Goal: Task Accomplishment & Management: Use online tool/utility

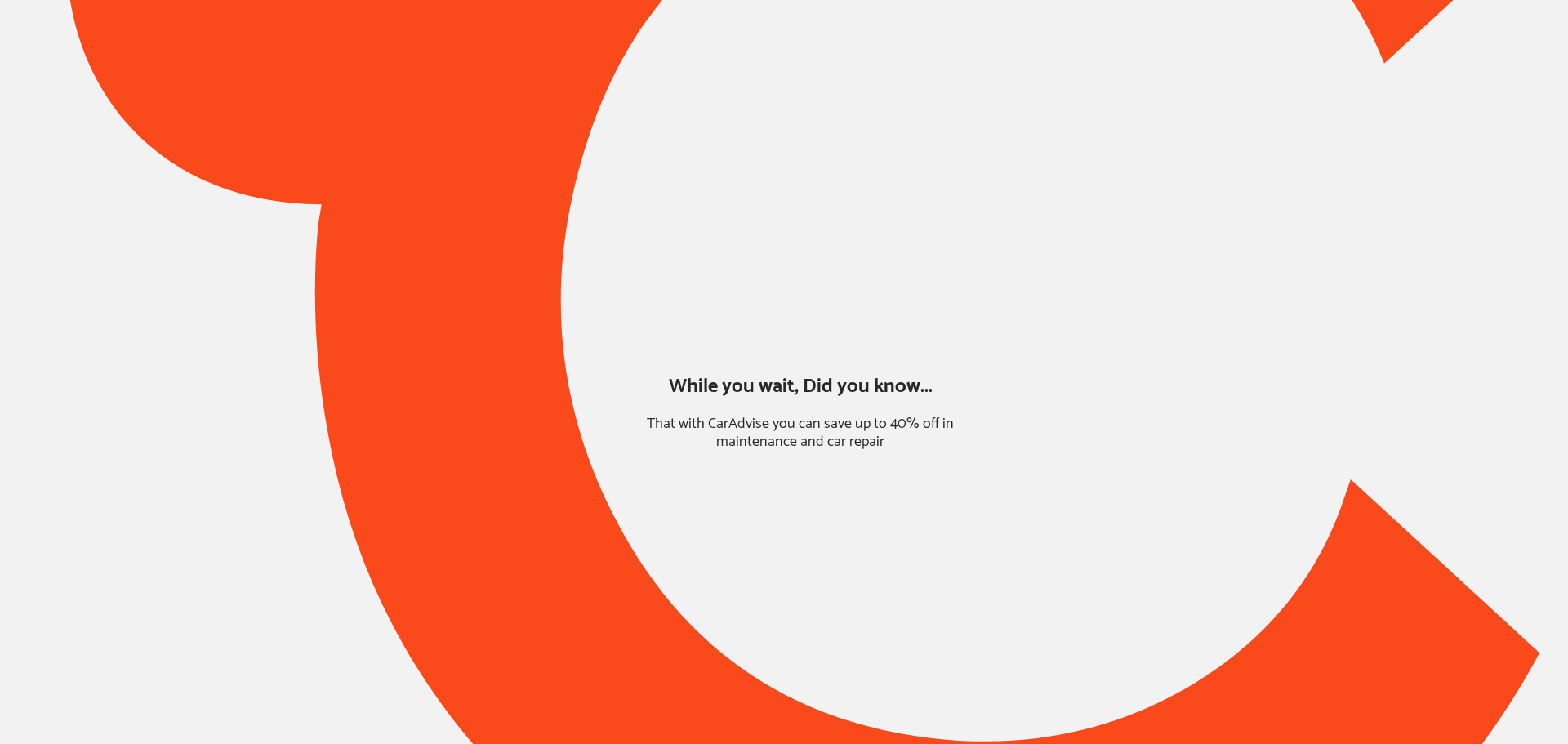
type input "*****"
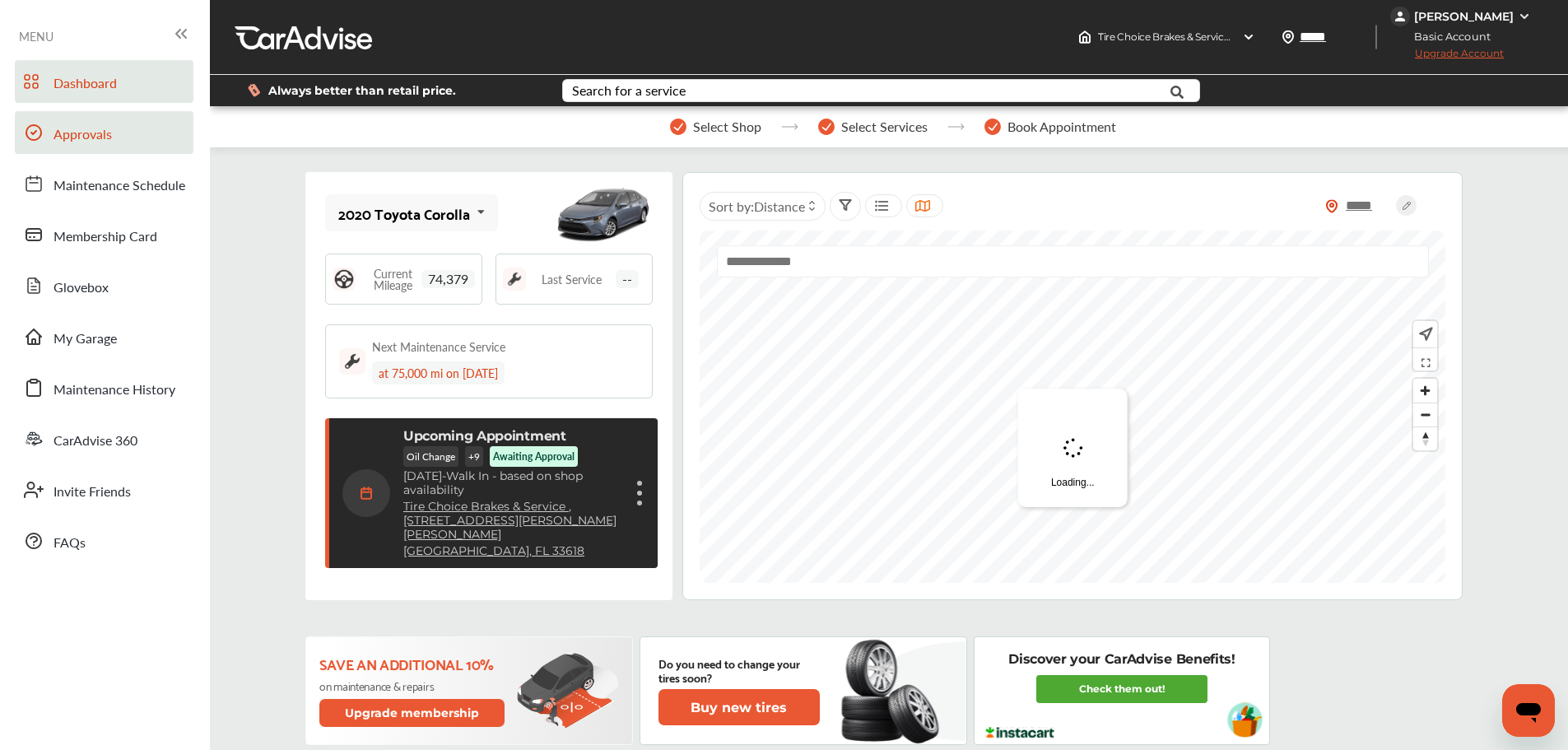
click at [94, 132] on span "Approvals" at bounding box center [82, 134] width 58 height 21
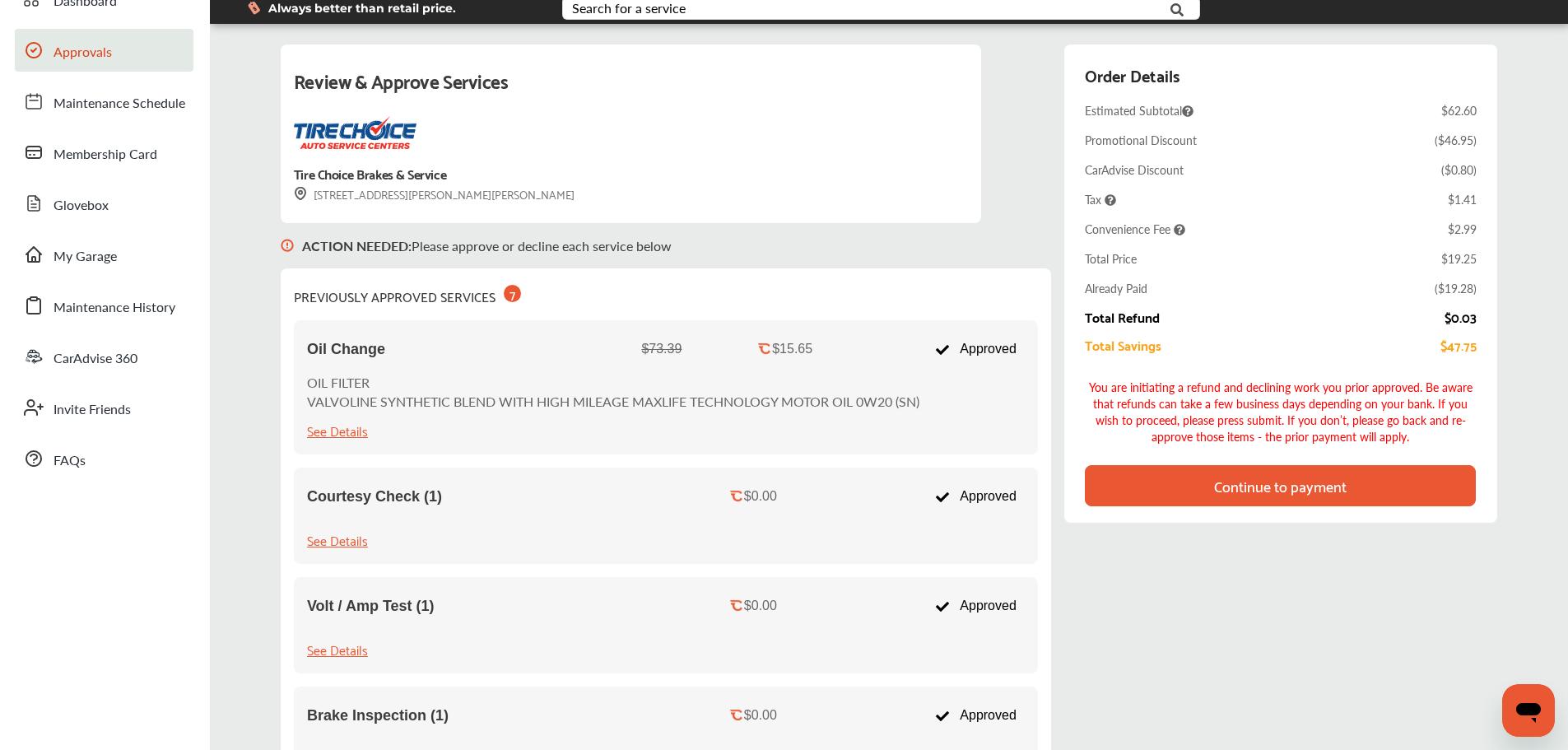
scroll to position [82, 0]
click at [1396, 489] on div "Continue to payment" at bounding box center [1280, 485] width 391 height 41
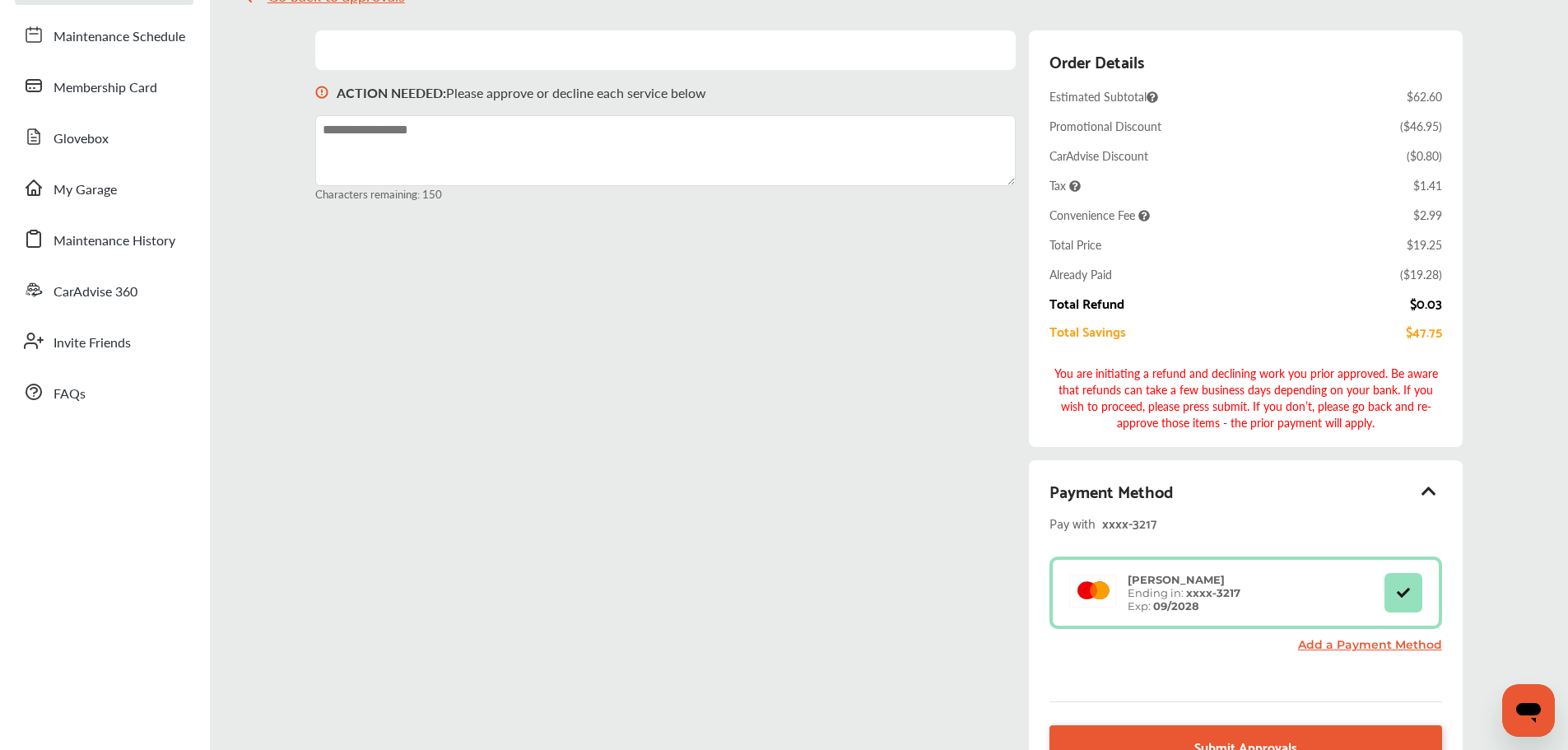
scroll to position [247, 0]
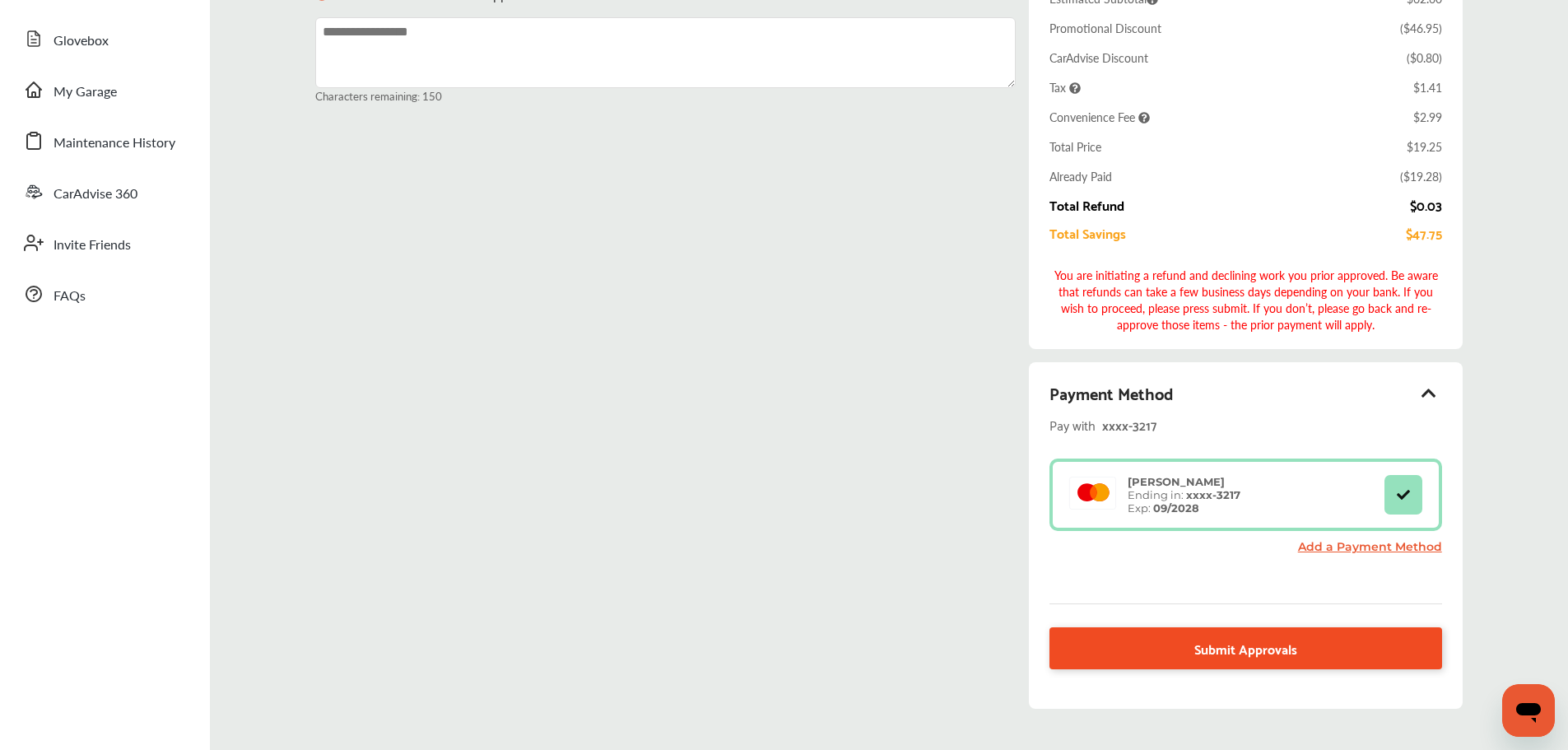
click at [1273, 645] on span "Submit Approvals" at bounding box center [1245, 648] width 103 height 22
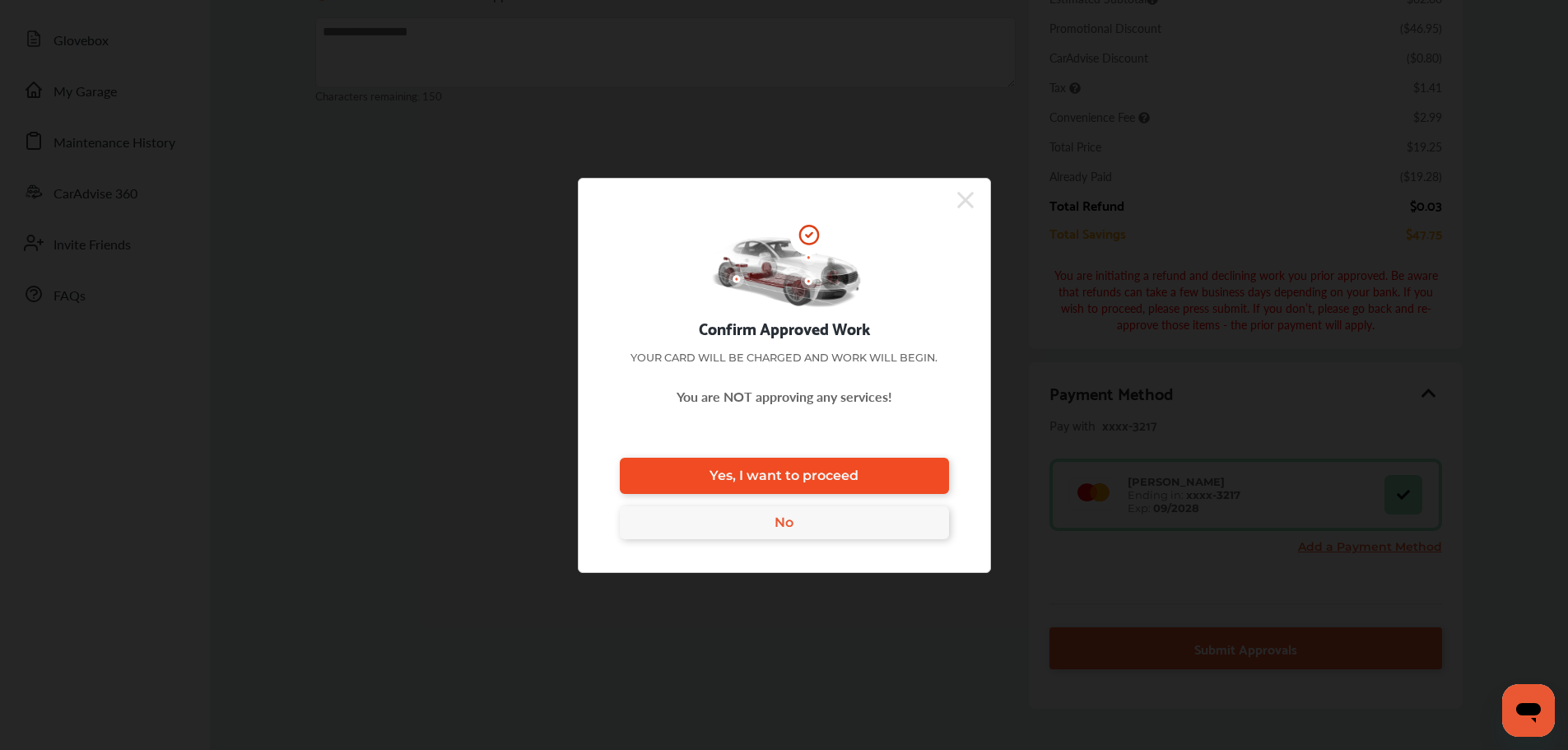
click at [910, 489] on link "Yes, I want to proceed" at bounding box center [785, 475] width 330 height 36
